Goal: Task Accomplishment & Management: Use online tool/utility

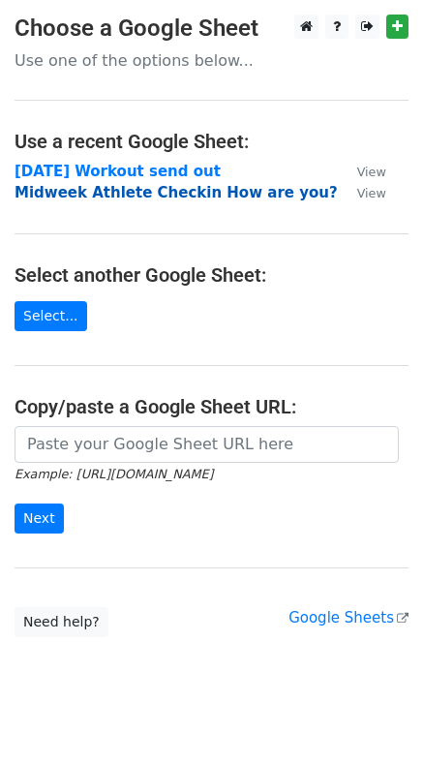
click at [52, 195] on strong "Midweek Athlete Checkin How are you?" at bounding box center [176, 192] width 323 height 17
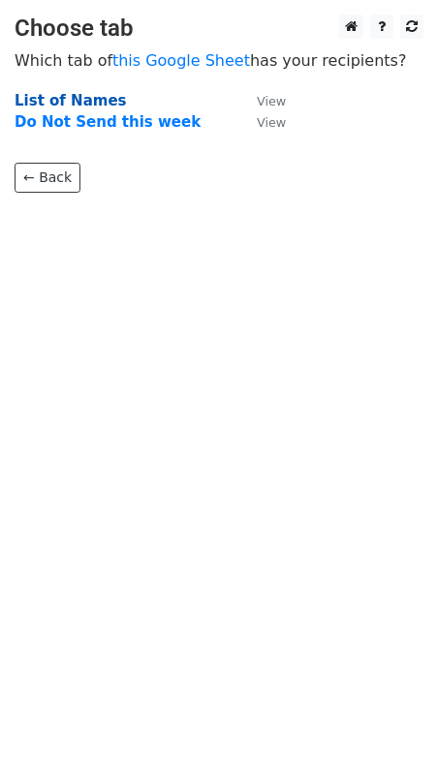
click at [27, 103] on strong "List of Names" at bounding box center [70, 100] width 111 height 17
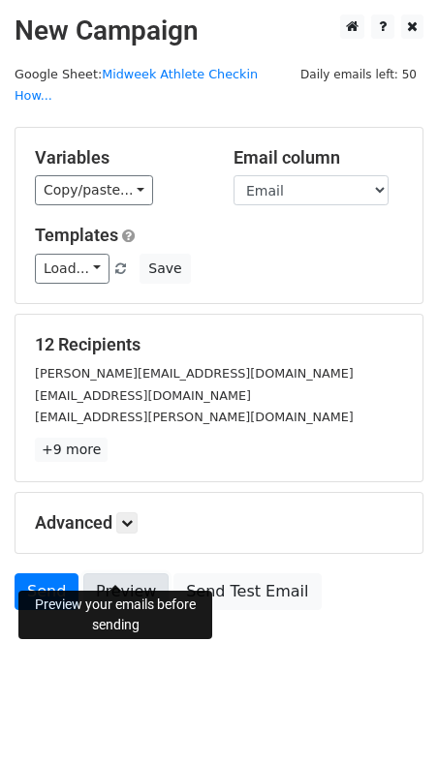
click at [103, 573] on link "Preview" at bounding box center [125, 591] width 85 height 37
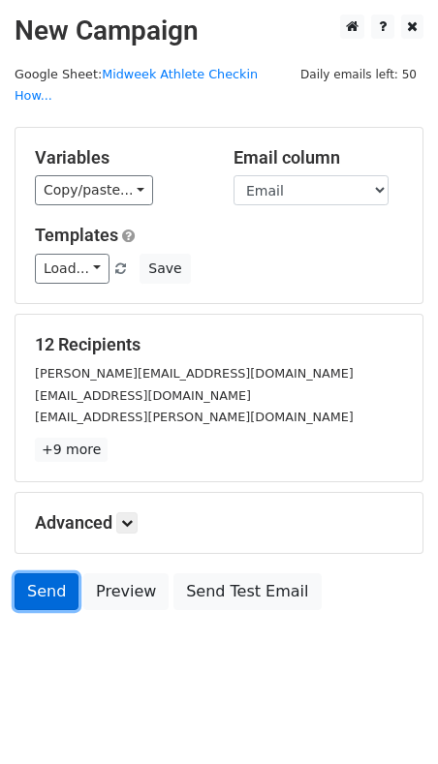
click at [48, 573] on link "Send" at bounding box center [47, 591] width 64 height 37
